Goal: Information Seeking & Learning: Learn about a topic

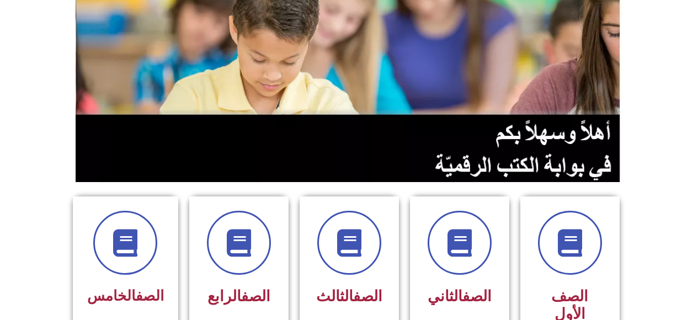
scroll to position [113, 0]
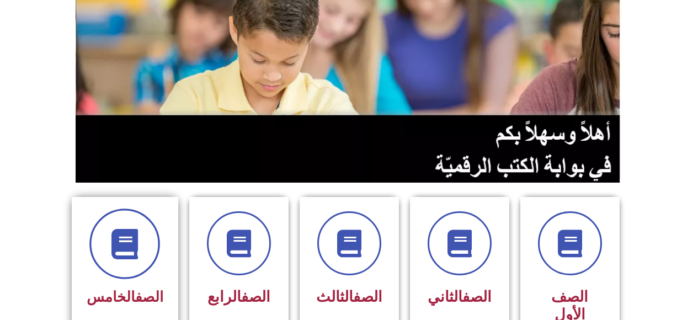
click at [136, 273] on span at bounding box center [124, 244] width 71 height 71
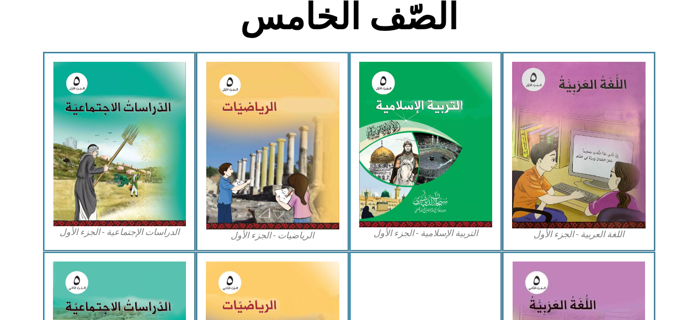
scroll to position [295, 0]
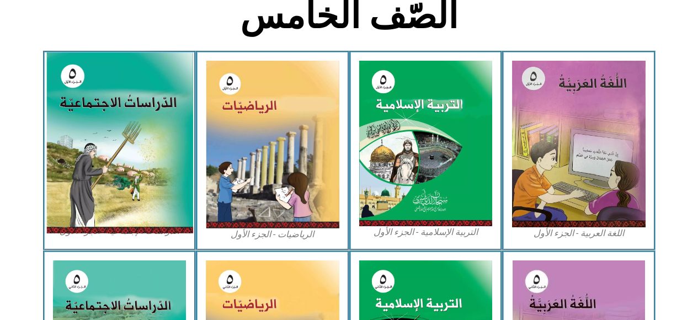
click at [147, 203] on img at bounding box center [119, 142] width 147 height 181
click at [129, 139] on img at bounding box center [119, 142] width 147 height 181
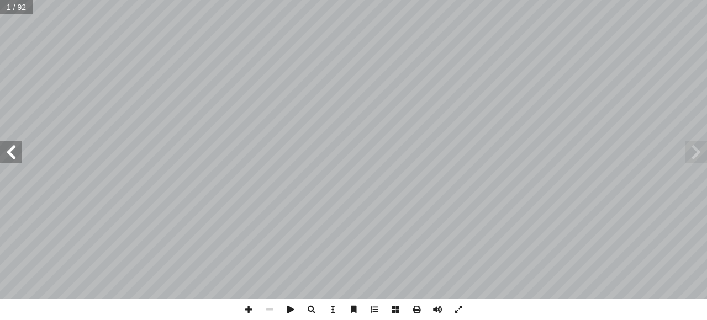
click at [10, 156] on span at bounding box center [11, 152] width 22 height 22
click at [9, 156] on span at bounding box center [11, 152] width 22 height 22
click at [7, 156] on span at bounding box center [11, 152] width 22 height 22
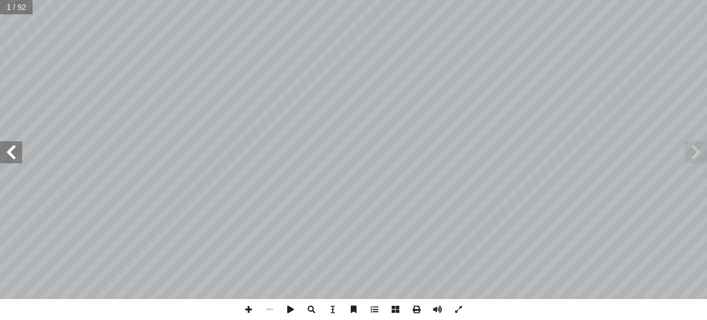
click at [3, 155] on span at bounding box center [11, 152] width 22 height 22
click at [4, 152] on span at bounding box center [11, 152] width 22 height 22
click at [7, 152] on span at bounding box center [11, 152] width 22 height 22
click at [10, 150] on span at bounding box center [11, 152] width 22 height 22
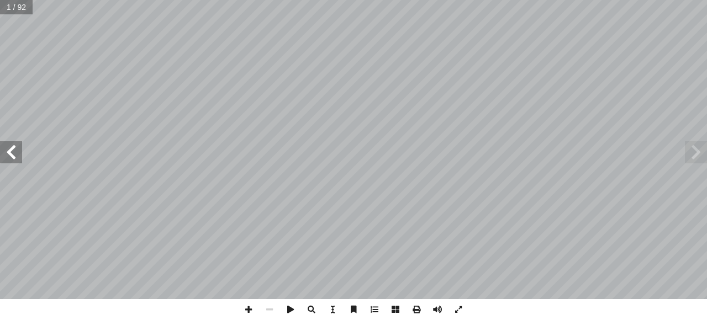
click at [14, 150] on span at bounding box center [11, 152] width 22 height 22
click at [10, 150] on span at bounding box center [11, 152] width 22 height 22
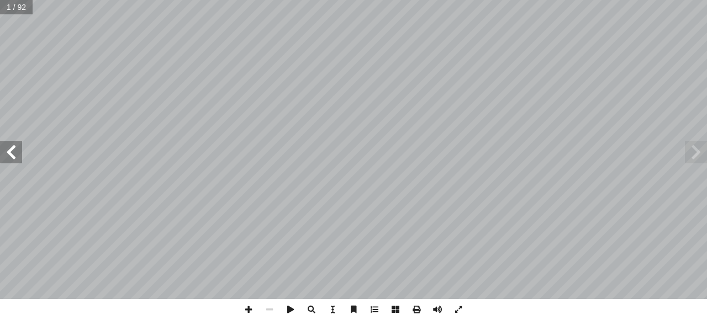
click at [10, 150] on span at bounding box center [11, 152] width 22 height 22
click at [9, 150] on span at bounding box center [11, 152] width 22 height 22
click at [10, 155] on span at bounding box center [11, 152] width 22 height 22
click at [5, 154] on span at bounding box center [11, 152] width 22 height 22
click at [9, 153] on span at bounding box center [11, 152] width 22 height 22
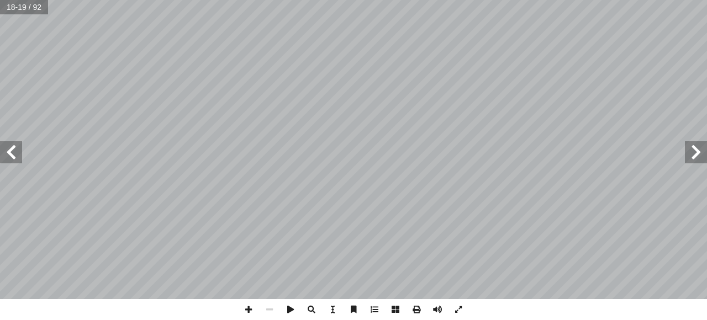
click at [689, 152] on span at bounding box center [696, 152] width 22 height 22
click at [10, 156] on span at bounding box center [11, 152] width 22 height 22
click at [692, 153] on span at bounding box center [696, 152] width 22 height 22
